Goal: Complete application form

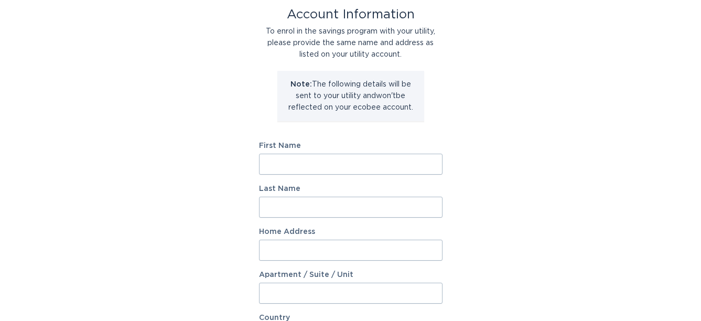
scroll to position [52, 0]
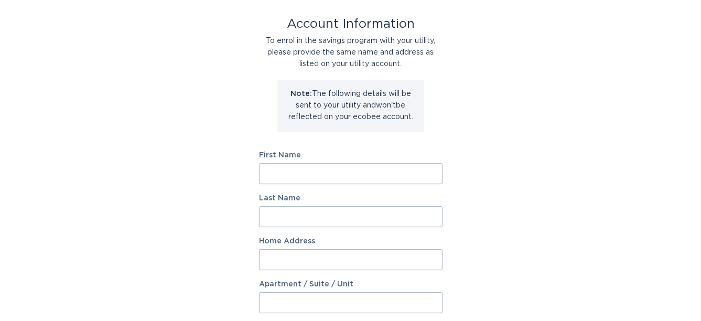
click at [288, 176] on input "First Name" at bounding box center [351, 173] width 184 height 21
type input "[PERSON_NAME]"
type input "[STREET_ADDRESS][PERSON_NAME]"
type input "Owatonna"
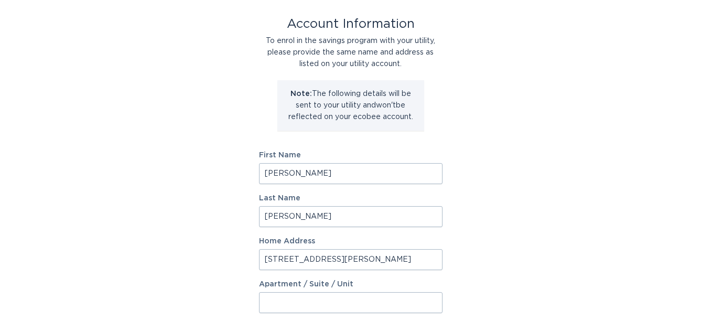
type input "55060"
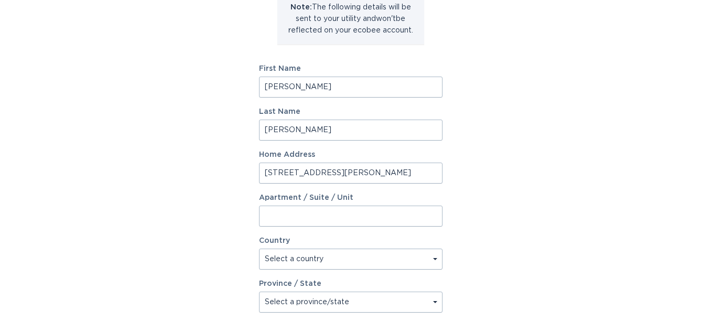
scroll to position [210, 0]
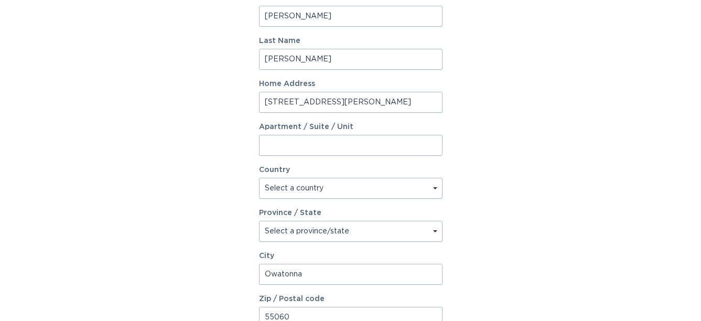
click at [435, 188] on select "Select a country [GEOGRAPHIC_DATA] [GEOGRAPHIC_DATA]" at bounding box center [351, 188] width 184 height 21
select select "US"
click at [259, 178] on select "Select a country [GEOGRAPHIC_DATA] [GEOGRAPHIC_DATA]" at bounding box center [351, 188] width 184 height 21
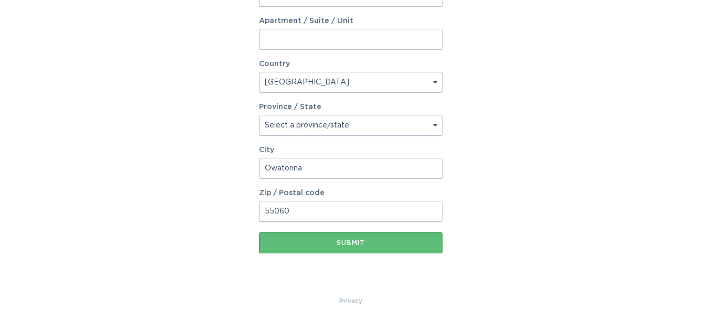
scroll to position [317, 0]
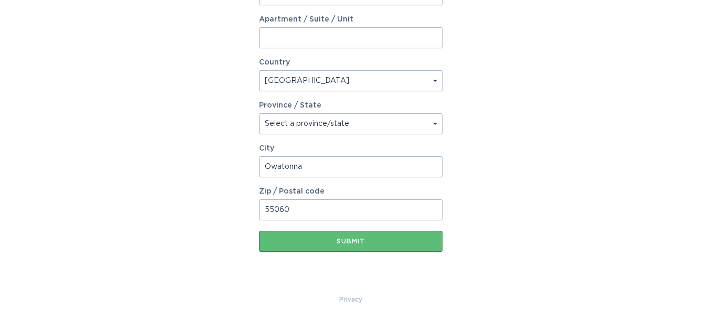
click at [437, 123] on select "Select a province/state [US_STATE] [US_STATE] [US_STATE] [US_STATE] [US_STATE] …" at bounding box center [351, 123] width 184 height 21
click at [435, 122] on select "Select a province/state [US_STATE] [US_STATE] [US_STATE] [US_STATE] [US_STATE] …" at bounding box center [351, 123] width 184 height 21
select select "MN"
click at [259, 113] on select "Select a province/state [US_STATE] [US_STATE] [US_STATE] [US_STATE] [US_STATE] …" at bounding box center [351, 123] width 184 height 21
click at [340, 238] on div "Submit" at bounding box center [350, 241] width 173 height 6
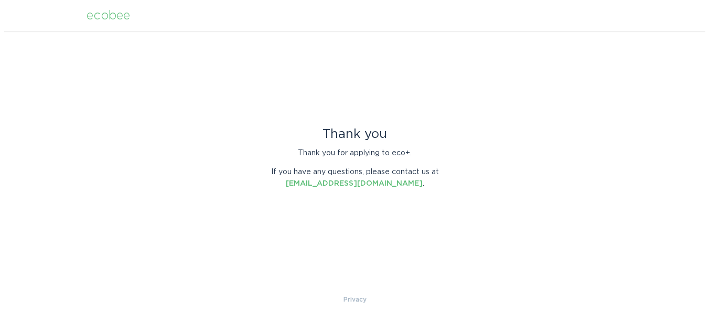
scroll to position [0, 0]
